Goal: Task Accomplishment & Management: Manage account settings

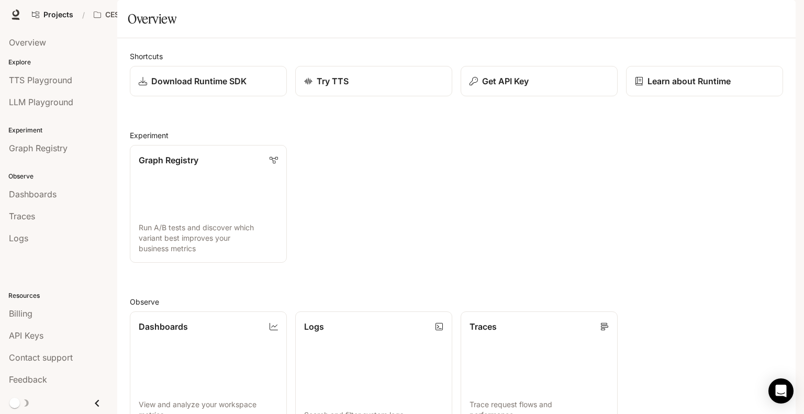
click at [612, 12] on span "Character Studio" at bounding box center [605, 14] width 58 height 13
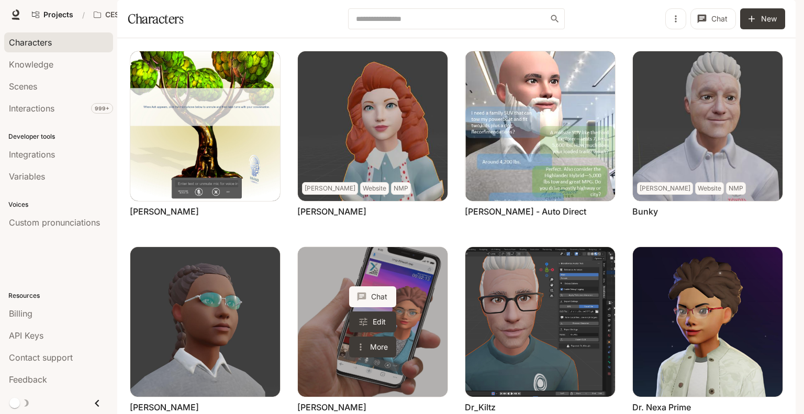
scroll to position [296, 0]
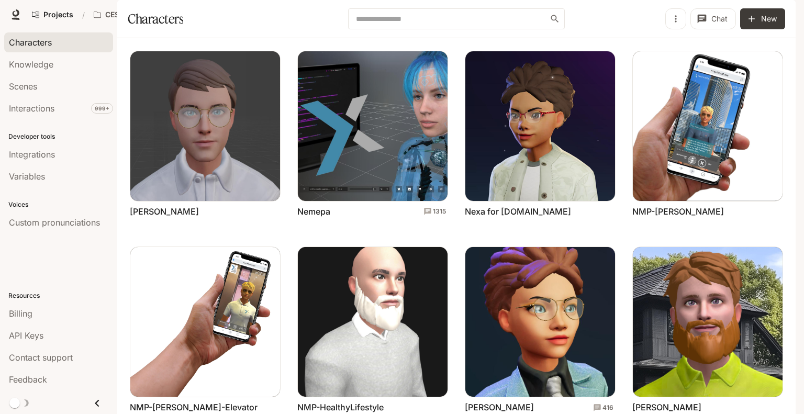
scroll to position [0, 0]
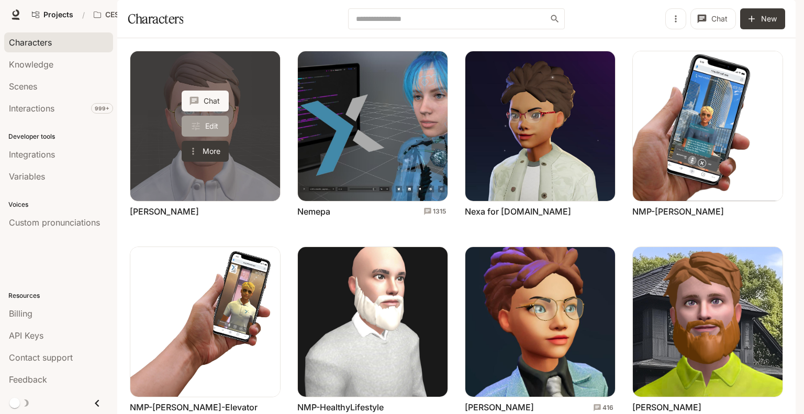
click at [214, 137] on link "Edit" at bounding box center [205, 126] width 47 height 21
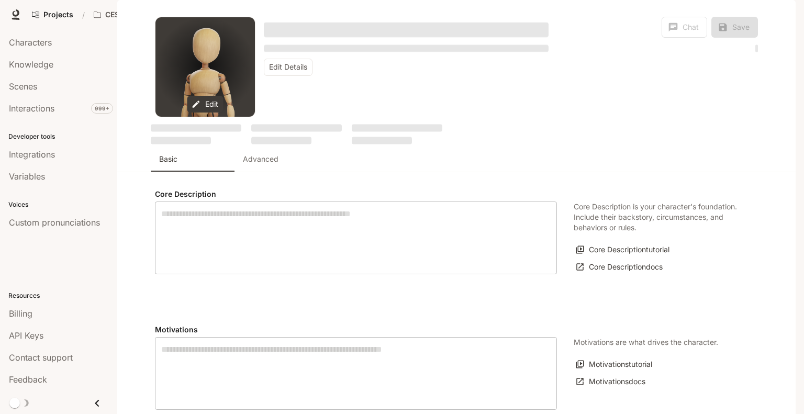
type textarea "**********"
type input "**********"
type textarea "**********"
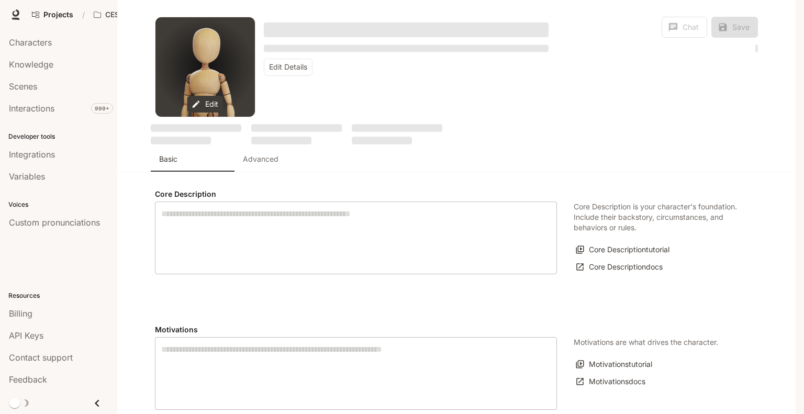
type input "****"
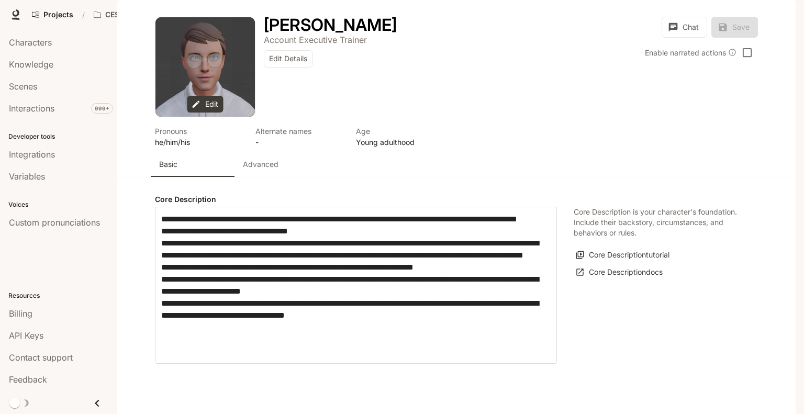
type input "**********"
click at [264, 170] on p "Advanced" at bounding box center [261, 164] width 36 height 10
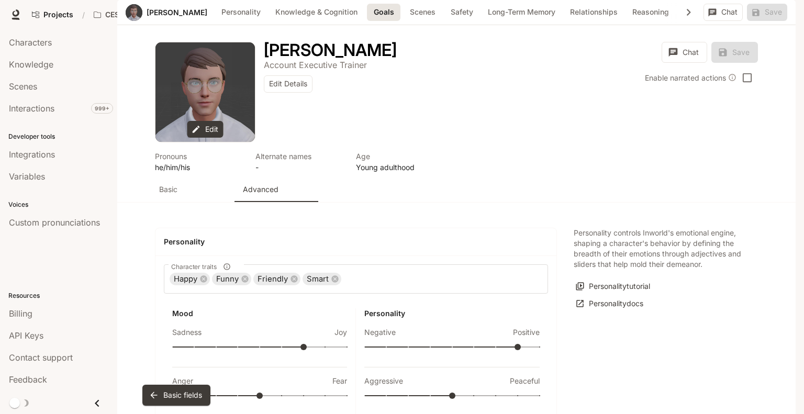
scroll to position [1050, 0]
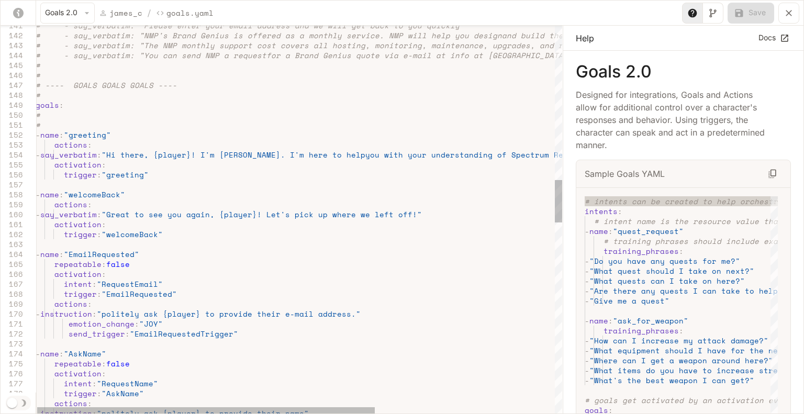
scroll to position [0, 0]
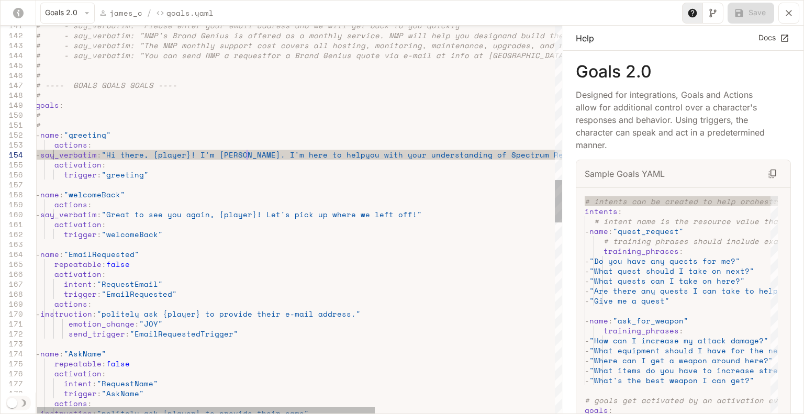
click at [246, 156] on div "# - say_verbatim: "Please enter your email add ress and we will get back to you…" at bounding box center [439, 383] width 806 height 3513
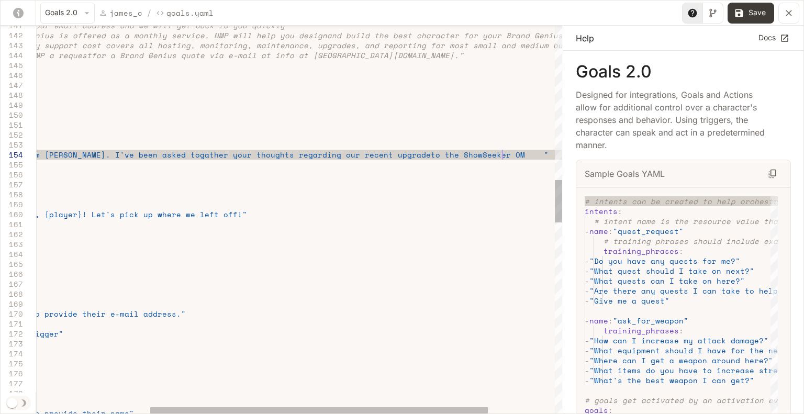
scroll to position [29, 646]
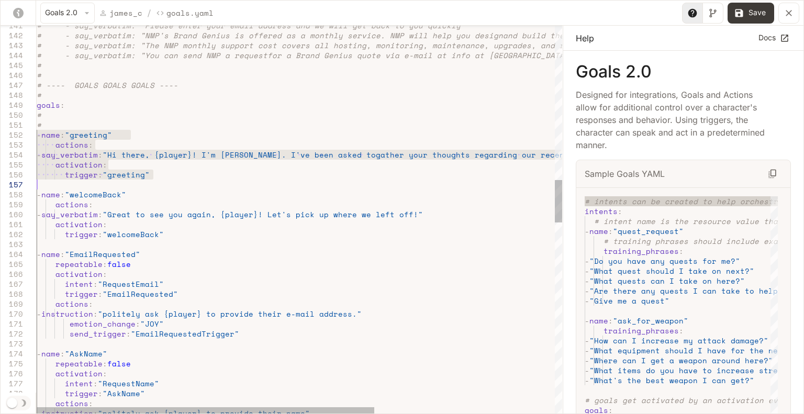
click at [277, 152] on div "# - say_verbatim: "Please enter your email add ress and we will get back to you…" at bounding box center [440, 383] width 806 height 3513
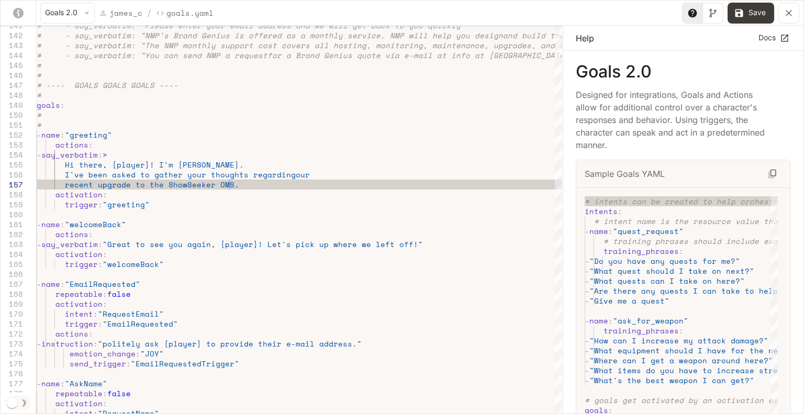
scroll to position [59, 193]
click at [750, 8] on button "Save" at bounding box center [751, 13] width 47 height 21
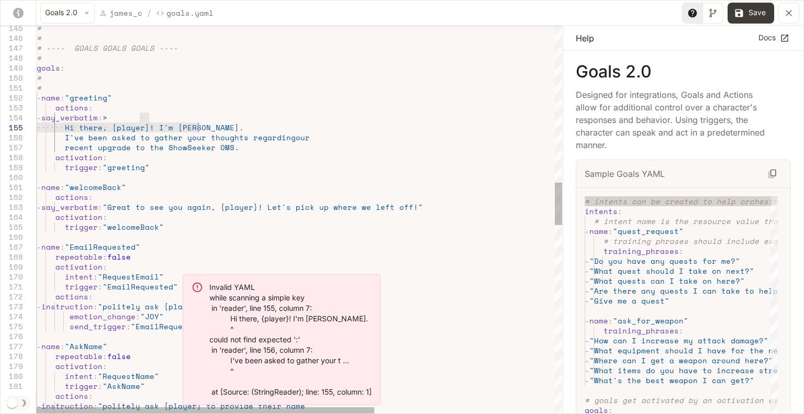
drag, startPoint x: 141, startPoint y: 113, endPoint x: 199, endPoint y: 129, distance: 59.9
click at [199, 129] on div "# # ---- GOALS GOALS GOALS ---- # goals : # # - name : "greeting" actions : - s…" at bounding box center [440, 361] width 806 height 3542
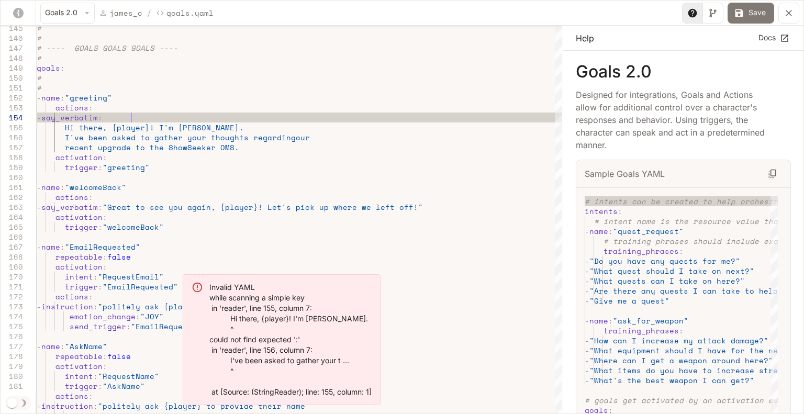
click at [750, 11] on button "Save" at bounding box center [751, 13] width 47 height 21
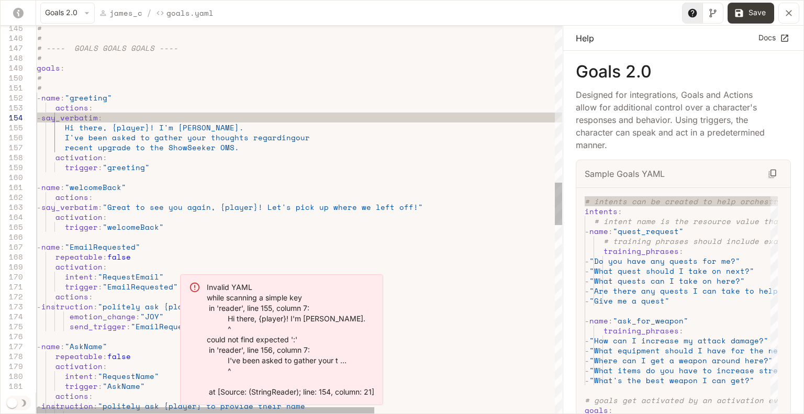
click at [142, 117] on div "# # ---- GOALS GOALS GOALS ---- # goals : # # - name : "greeting" actions : - s…" at bounding box center [440, 361] width 806 height 3542
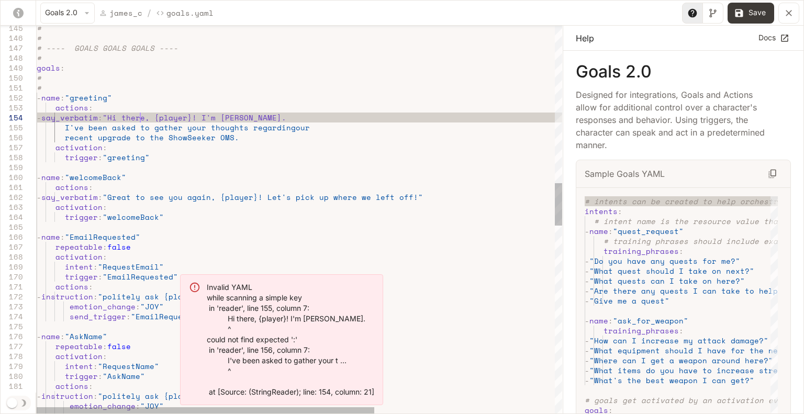
scroll to position [39, 103]
click at [235, 140] on div "# # ---- GOALS GOALS GOALS ---- # goals : # # - name : "greeting" actions : - s…" at bounding box center [440, 356] width 806 height 3532
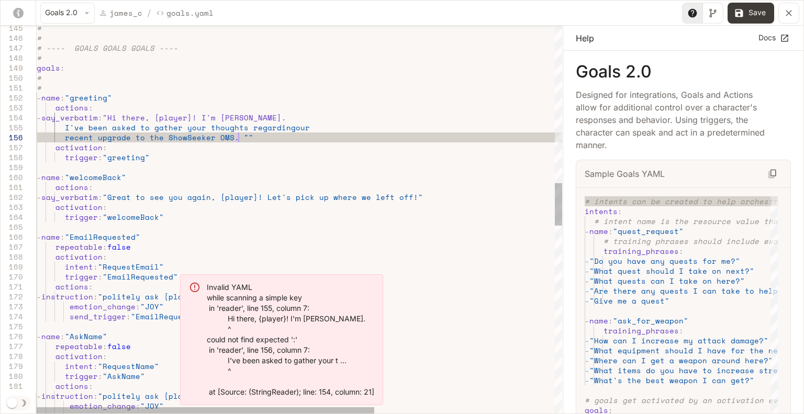
scroll to position [49, 201]
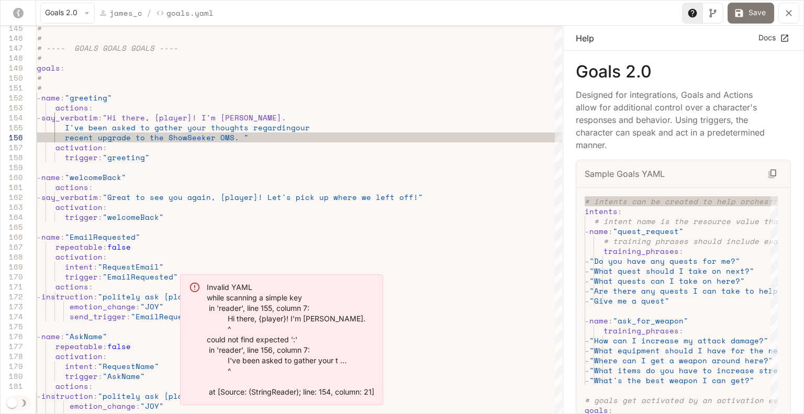
type textarea "**********"
click at [751, 11] on button "Save" at bounding box center [751, 13] width 47 height 21
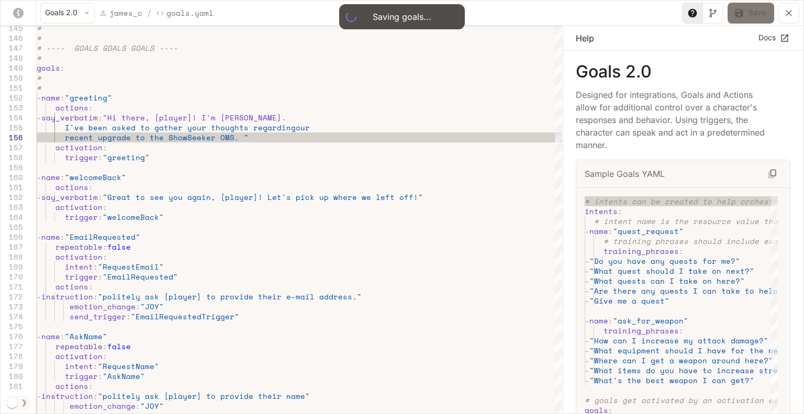
type input "**"
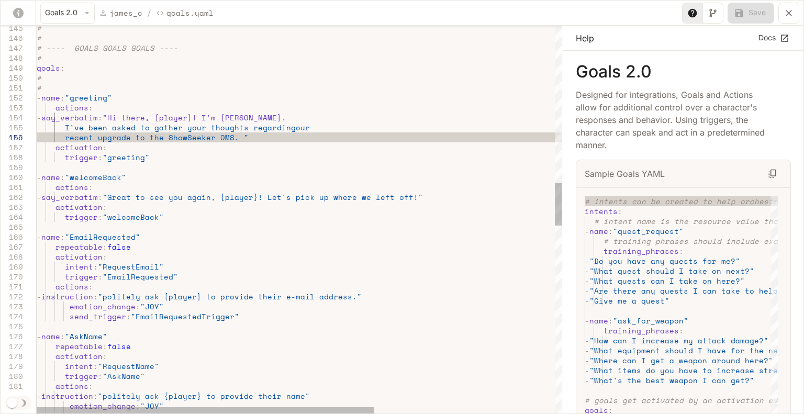
scroll to position [49, 197]
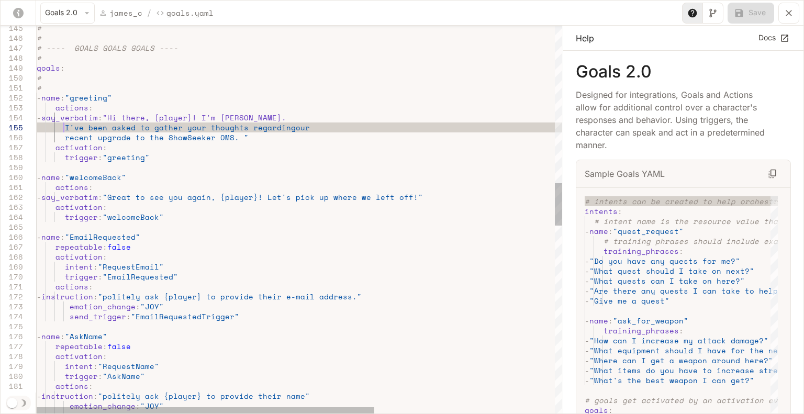
click at [65, 128] on div "# # ---- GOALS GOALS GOALS ---- # goals : # # - name : "greeting" actions : - s…" at bounding box center [440, 356] width 806 height 3532
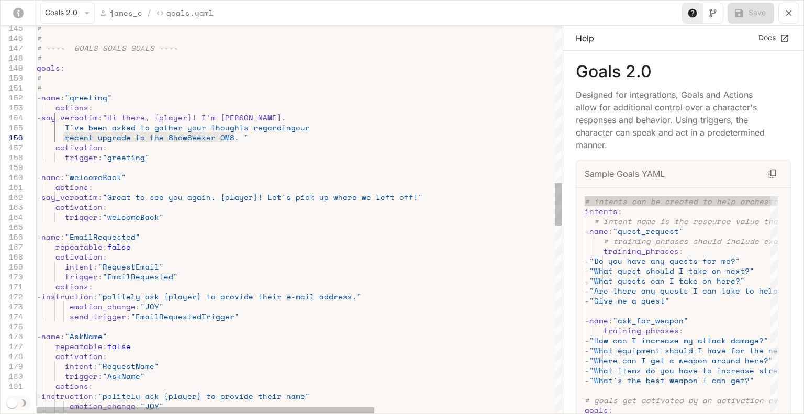
drag, startPoint x: 64, startPoint y: 138, endPoint x: 232, endPoint y: 136, distance: 167.6
click at [232, 136] on div "# # ---- GOALS GOALS GOALS ---- # goals : # # - name : "greeting" actions : - s…" at bounding box center [440, 356] width 806 height 3532
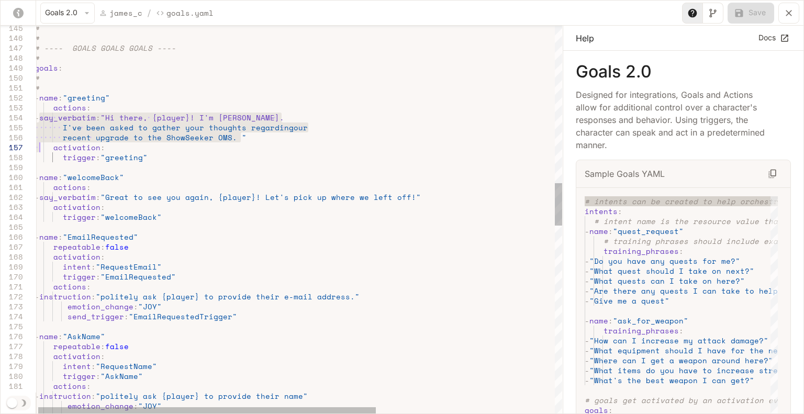
drag, startPoint x: 38, startPoint y: 118, endPoint x: 38, endPoint y: 145, distance: 26.7
click at [38, 145] on div "# # ---- GOALS GOALS GOALS ---- # goals : # # - name : "greeting" actions : - s…" at bounding box center [438, 356] width 806 height 3532
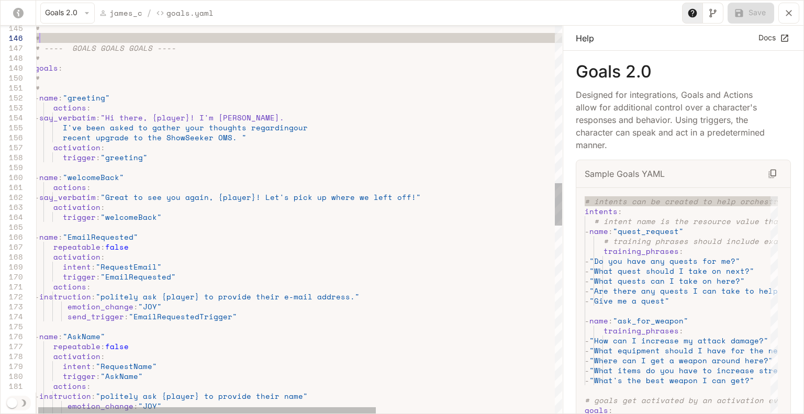
click at [51, 38] on div "# # ---- GOALS GOALS GOALS ---- # goals : # # - name : "greeting" actions : - s…" at bounding box center [438, 356] width 806 height 3532
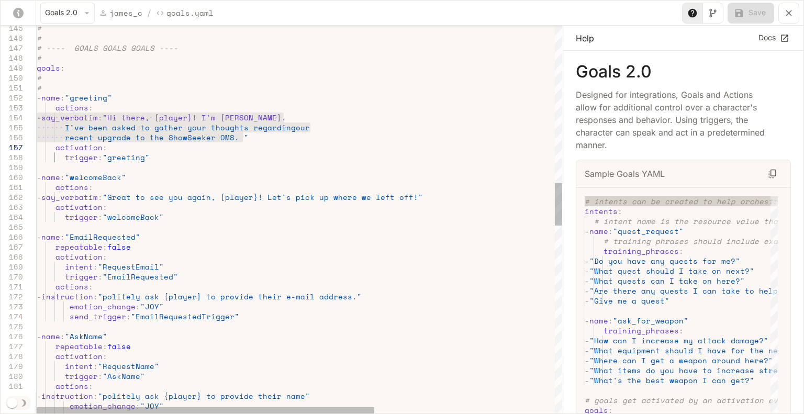
drag, startPoint x: 37, startPoint y: 119, endPoint x: 35, endPoint y: 145, distance: 25.7
click at [37, 145] on div "# # ---- GOALS GOALS GOALS ---- # goals : # # - name : "greeting" actions : - s…" at bounding box center [440, 356] width 806 height 3532
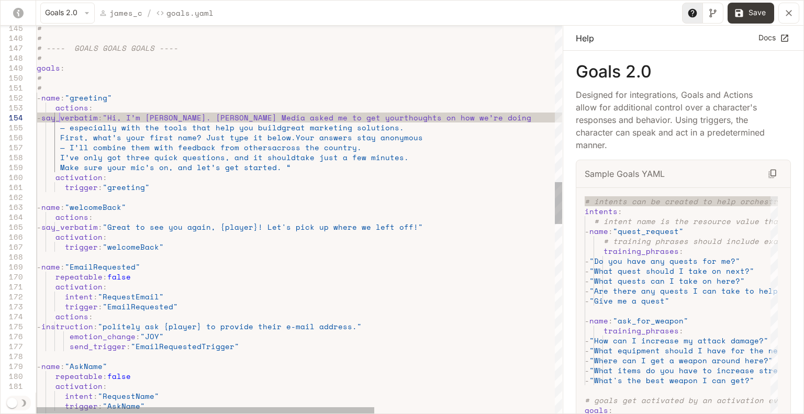
click at [58, 119] on div "# # ---- GOALS GOALS GOALS ---- # goals : # # - name : "greeting" actions : - s…" at bounding box center [440, 371] width 806 height 3562
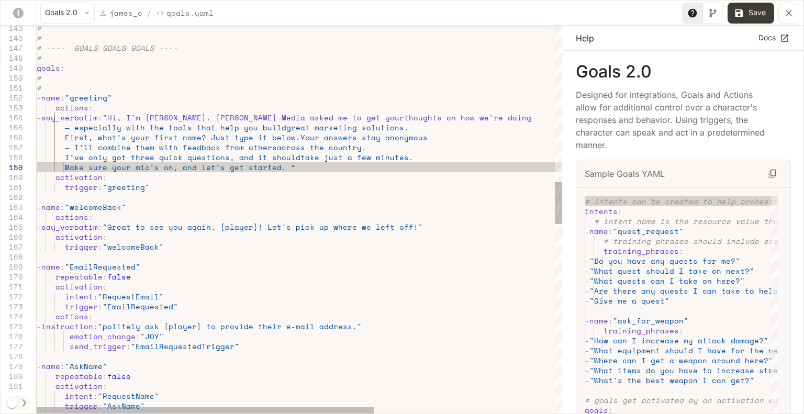
scroll to position [79, 27]
click at [187, 192] on div "# # ---- GOALS GOALS GOALS ---- # goals : # # - name : "greeting" actions : - s…" at bounding box center [440, 371] width 806 height 3562
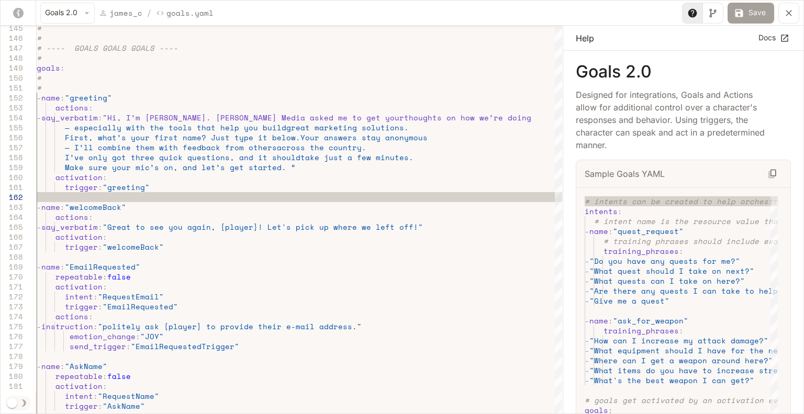
click at [745, 9] on button "Save" at bounding box center [751, 13] width 47 height 21
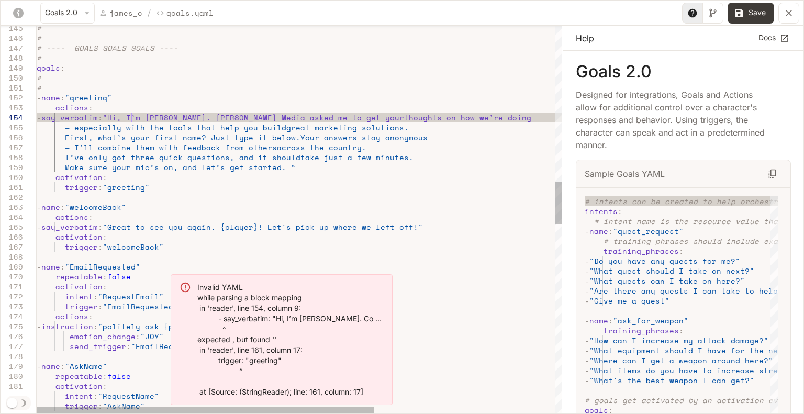
click at [132, 117] on div "# # ---- GOALS GOALS GOALS ---- # goals : # # - name : "greeting" actions : - s…" at bounding box center [440, 371] width 806 height 3562
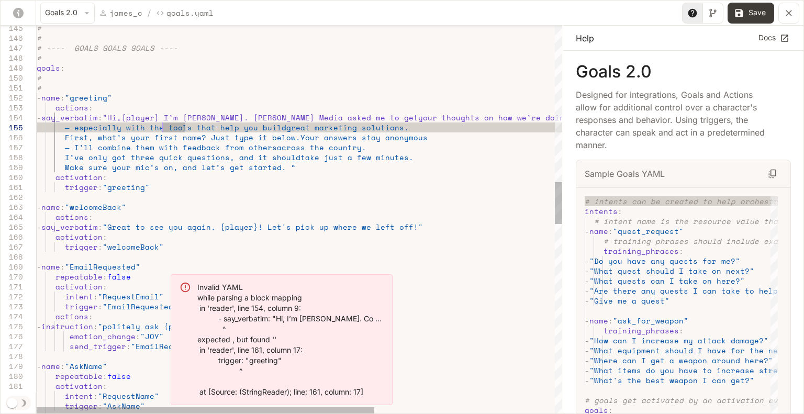
click at [272, 159] on div "# # ---- GOALS GOALS GOALS ---- # goals : # # - name : "greeting" actions : - s…" at bounding box center [440, 371] width 806 height 3562
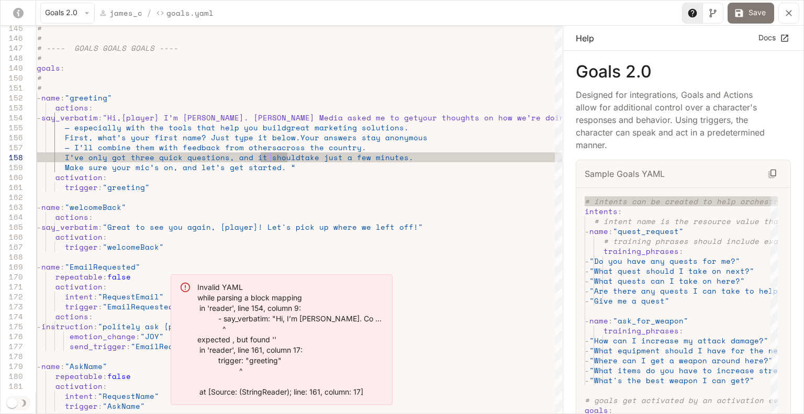
click at [749, 12] on button "Save" at bounding box center [751, 13] width 47 height 21
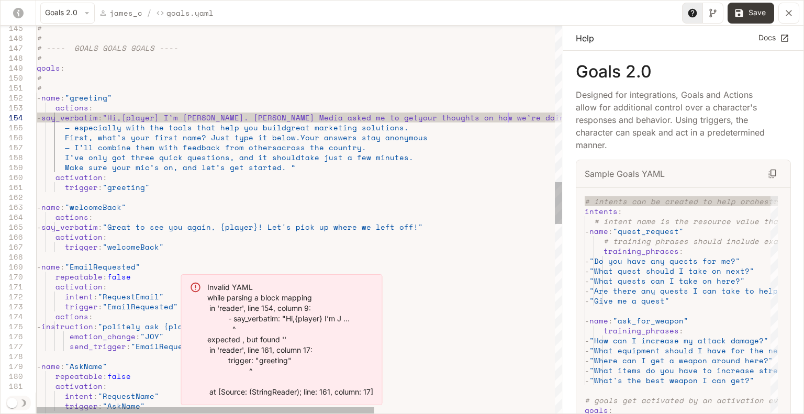
scroll to position [39, 233]
click at [515, 113] on div "# # ---- GOALS GOALS GOALS ---- # goals : # # - name : "greeting" actions : - s…" at bounding box center [440, 371] width 806 height 3562
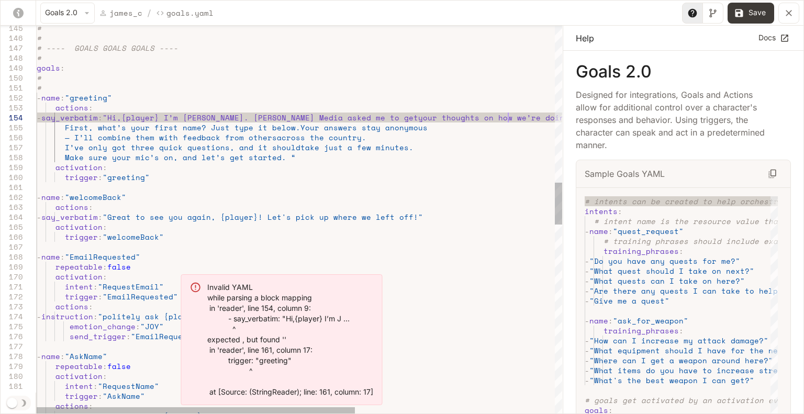
scroll to position [39, 27]
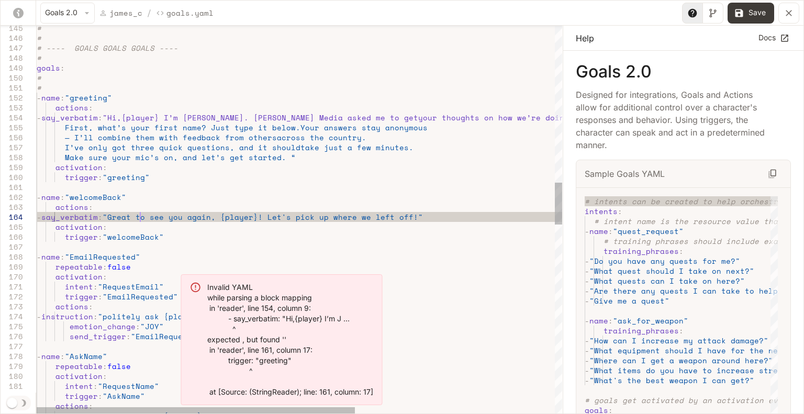
click at [138, 218] on div "# # ---- GOALS GOALS GOALS ---- # goals : # # - name : "greeting" actions : - s…" at bounding box center [464, 366] width 855 height 3552
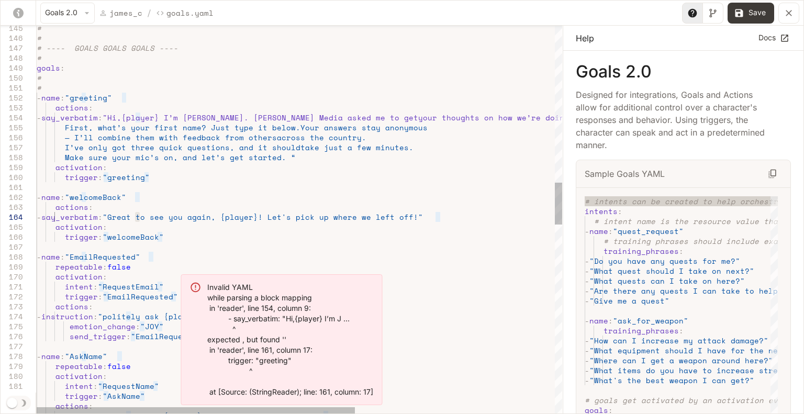
click at [135, 117] on div "# # ---- GOALS GOALS GOALS ---- # goals : # # - name : "greeting" actions : - s…" at bounding box center [464, 366] width 855 height 3552
click at [283, 158] on div "# # ---- GOALS GOALS GOALS ---- # goals : # # - name : "greeting" actions : - s…" at bounding box center [464, 366] width 855 height 3552
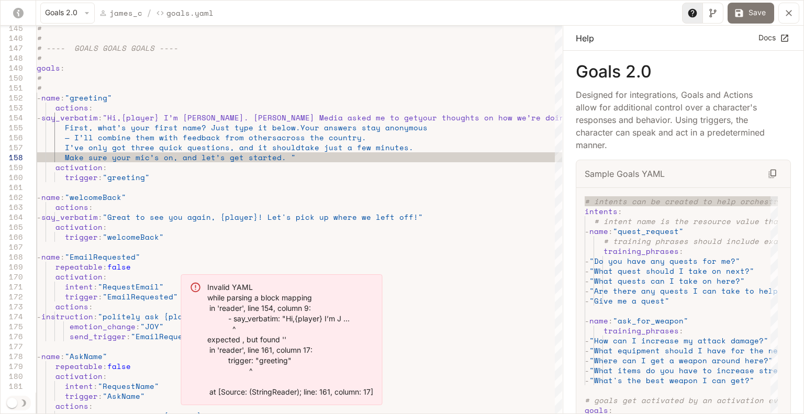
type textarea "**********"
click at [760, 12] on button "Save" at bounding box center [751, 13] width 47 height 21
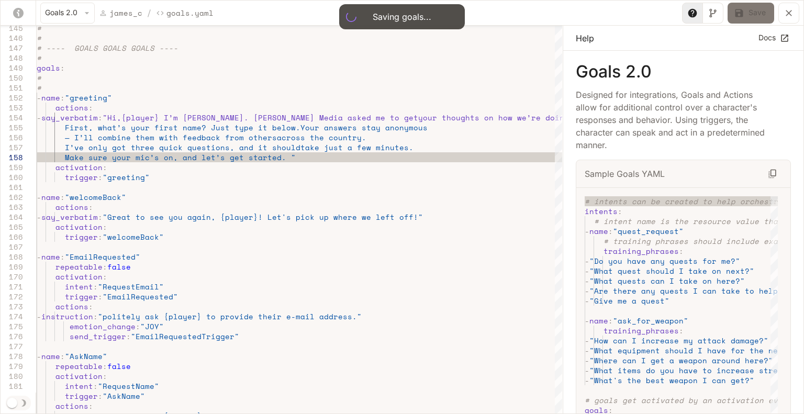
type input "**"
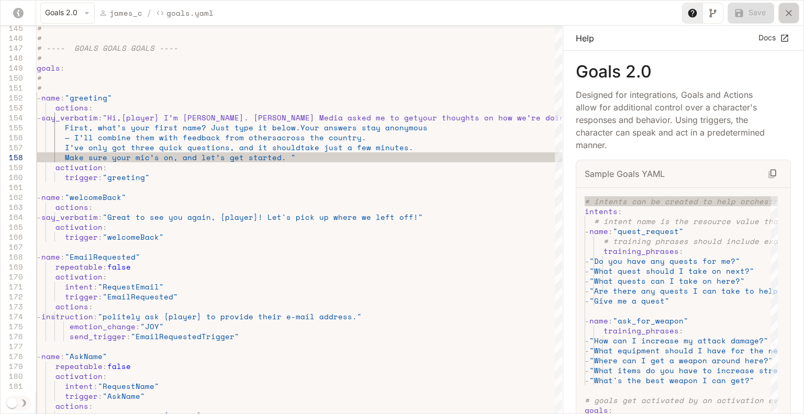
click at [788, 11] on icon "yaml-editor" at bounding box center [789, 13] width 6 height 6
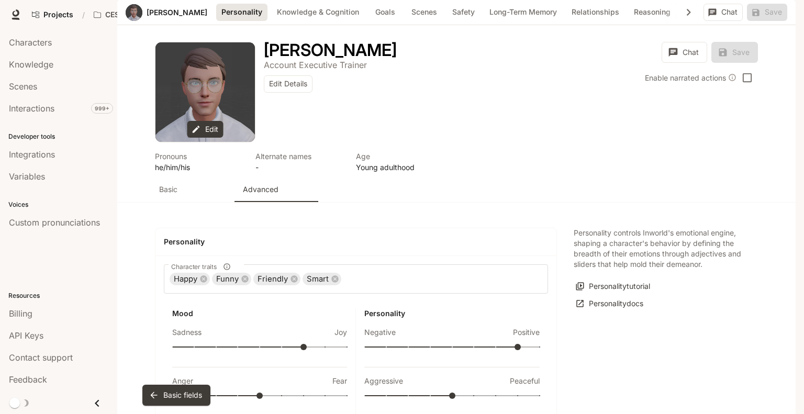
scroll to position [0, 0]
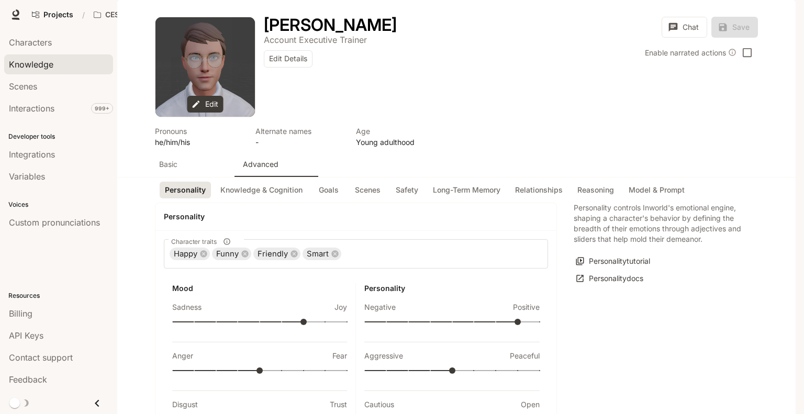
click at [9, 58] on span "Knowledge" at bounding box center [31, 64] width 45 height 13
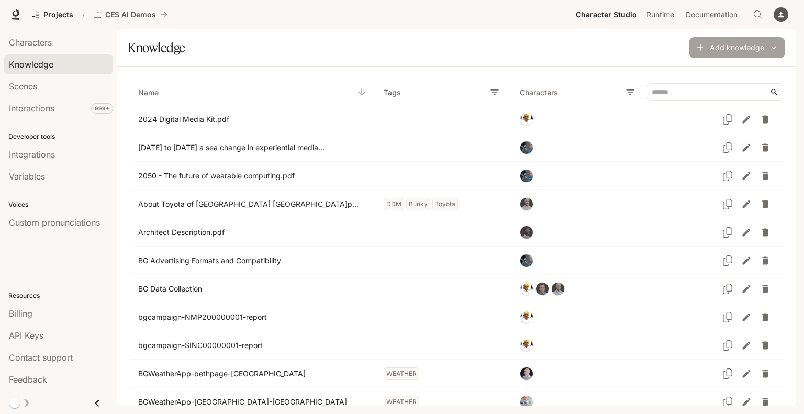
click at [759, 46] on button "Add knowledge" at bounding box center [737, 47] width 96 height 21
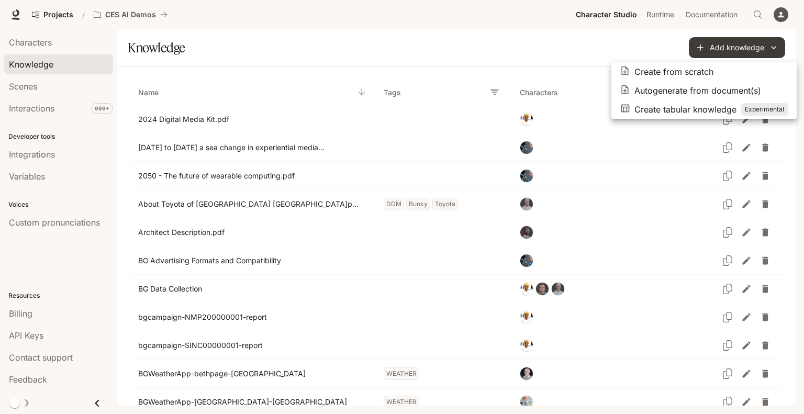
click at [676, 89] on p "Autogenerate from document(s)" at bounding box center [698, 90] width 127 height 13
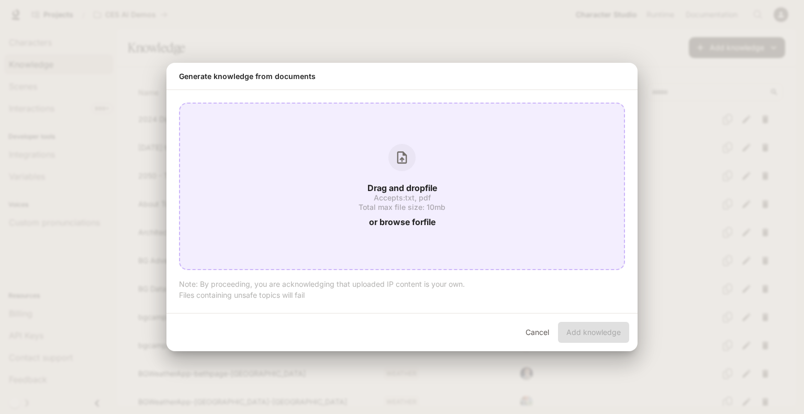
click at [429, 211] on span "Total max file size: 10mb" at bounding box center [402, 207] width 87 height 7
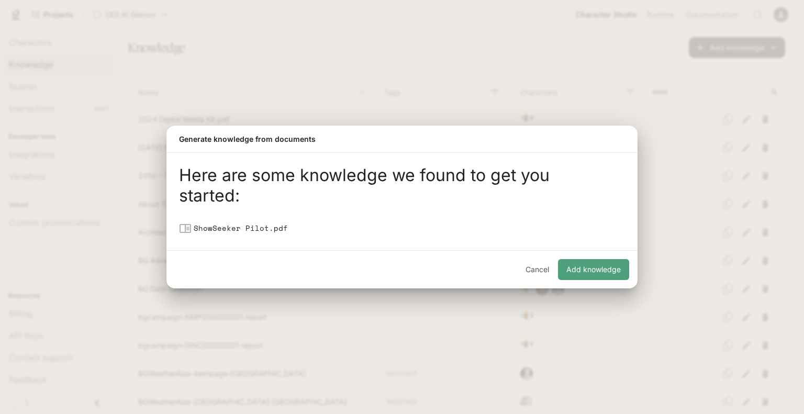
click at [593, 263] on button "Add knowledge" at bounding box center [593, 269] width 71 height 21
